Goal: Information Seeking & Learning: Learn about a topic

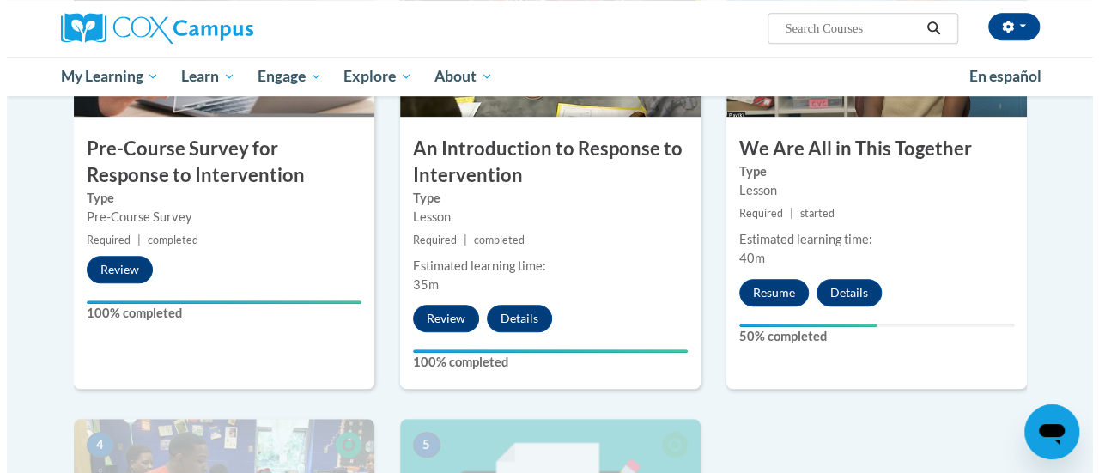
scroll to position [502, 0]
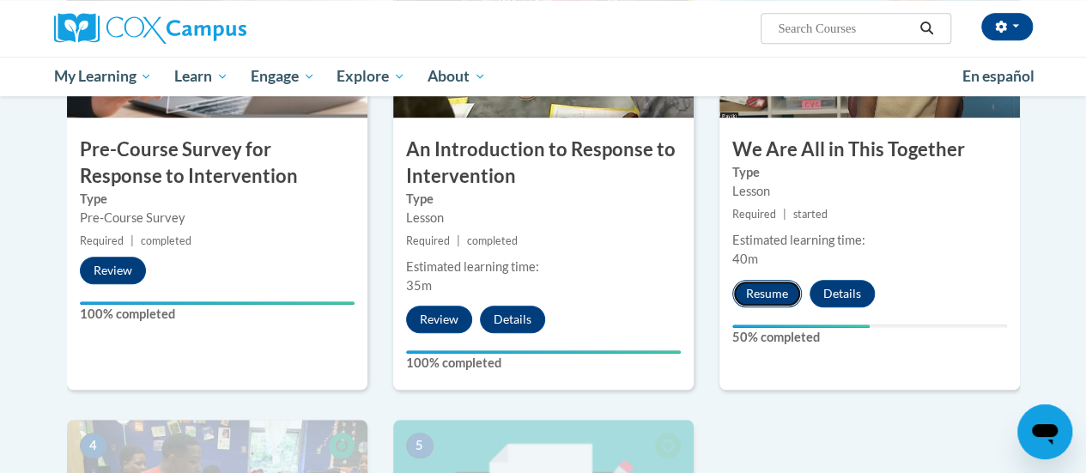
click at [768, 286] on button "Resume" at bounding box center [768, 293] width 70 height 27
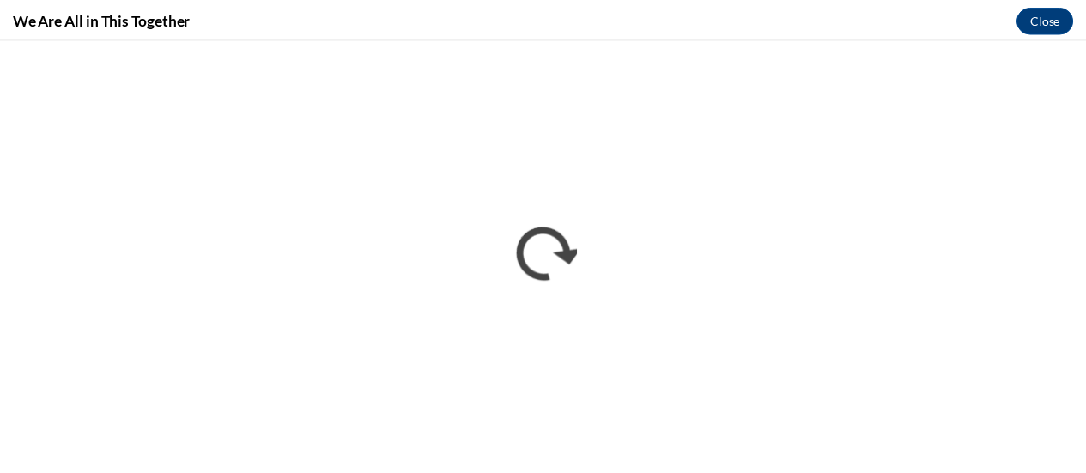
scroll to position [0, 0]
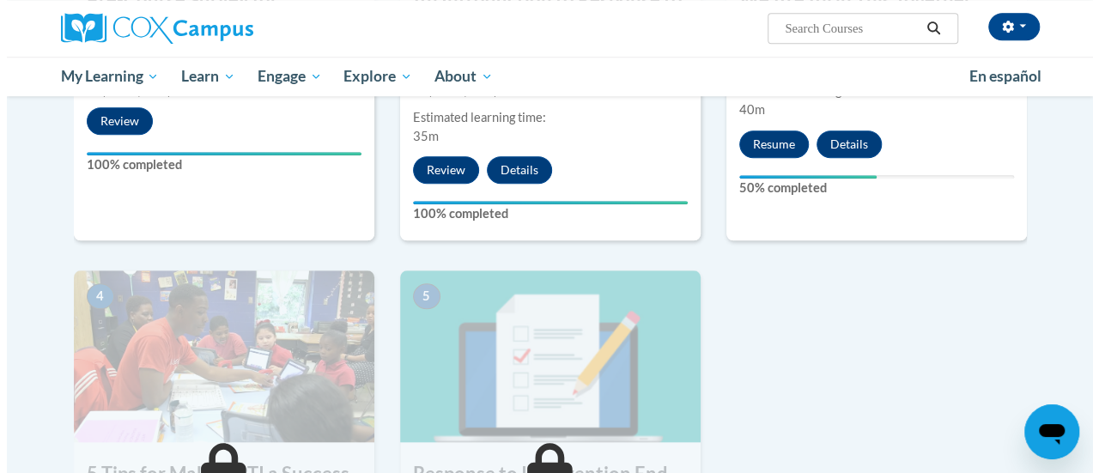
scroll to position [633, 0]
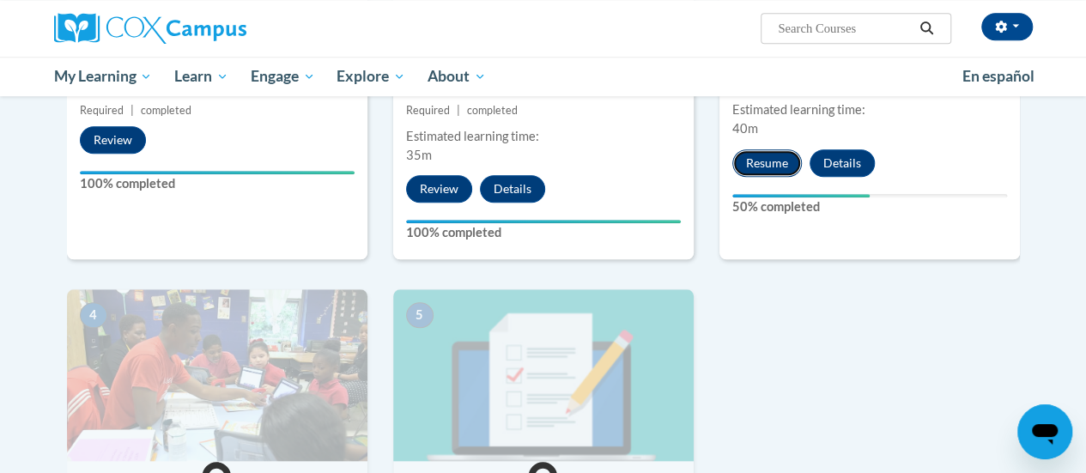
click at [764, 156] on button "Resume" at bounding box center [768, 162] width 70 height 27
